Goal: Find specific page/section: Find specific page/section

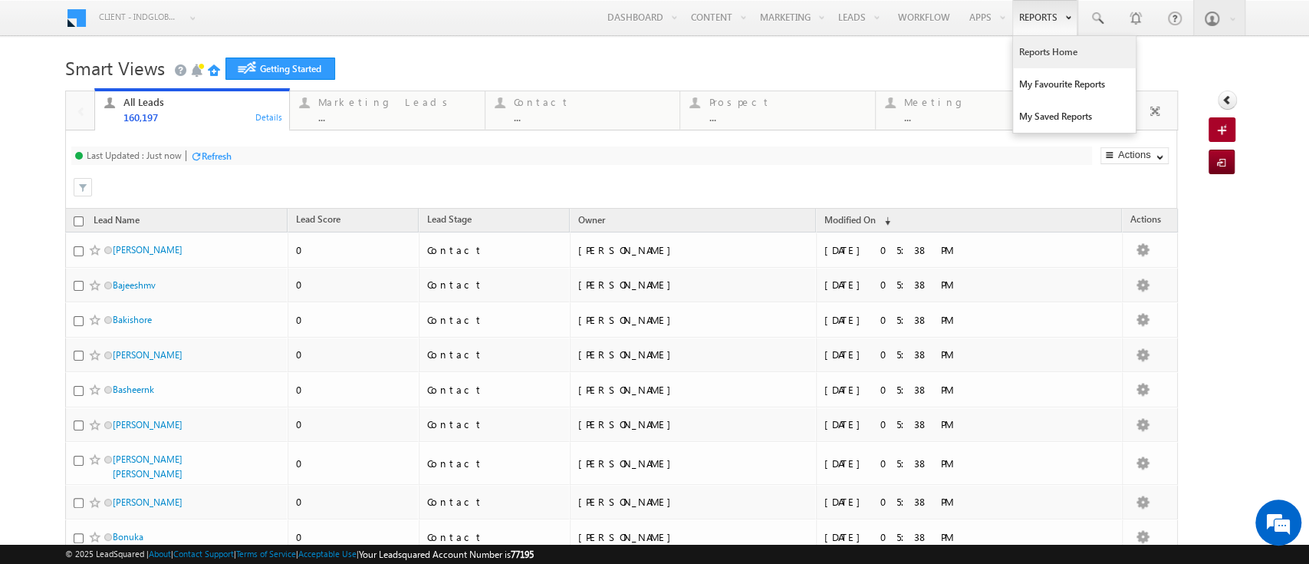
click at [1031, 48] on link "Reports Home" at bounding box center [1074, 52] width 123 height 32
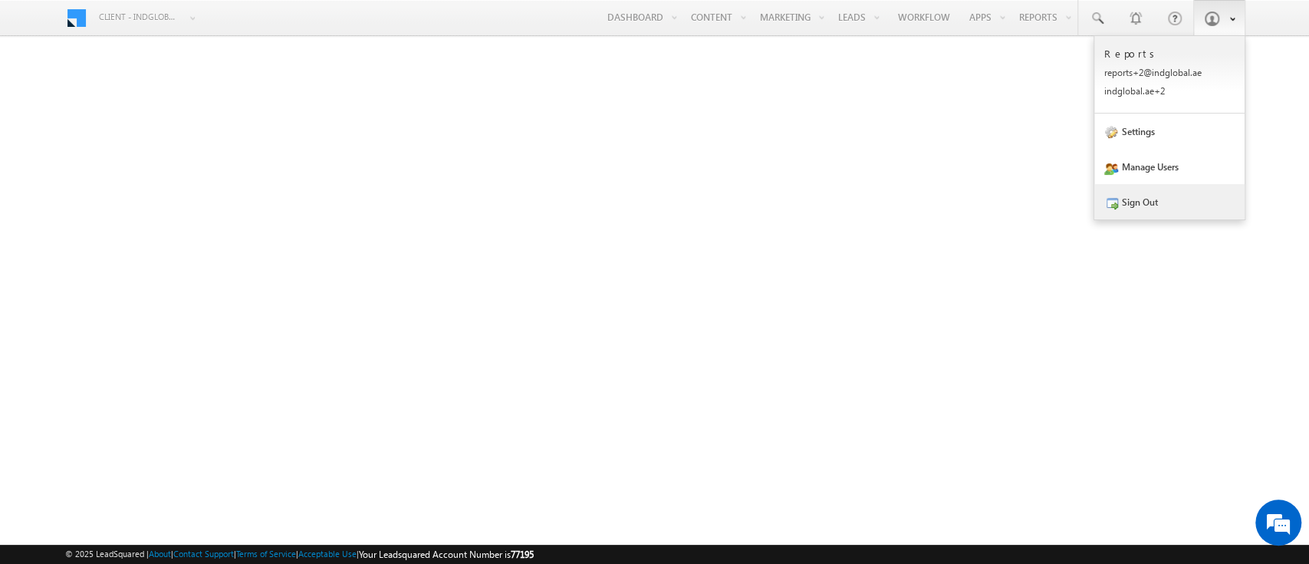
click at [1176, 199] on link "Sign Out" at bounding box center [1169, 201] width 150 height 35
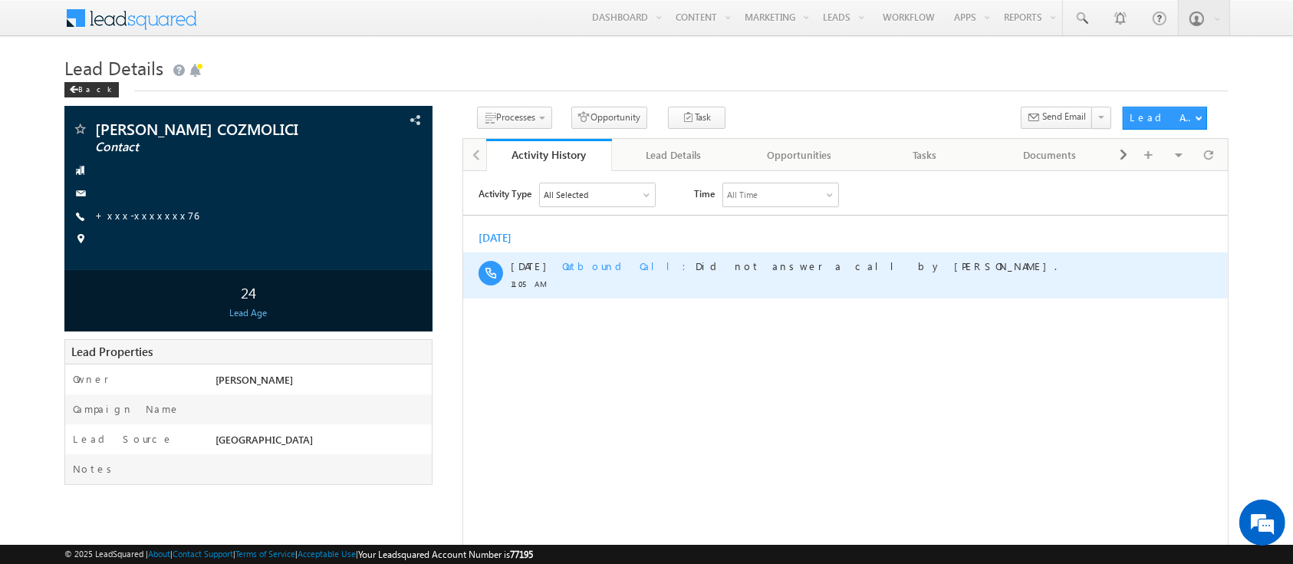
click at [610, 262] on span "Outbound Call" at bounding box center [627, 264] width 133 height 13
